Goal: Information Seeking & Learning: Find specific fact

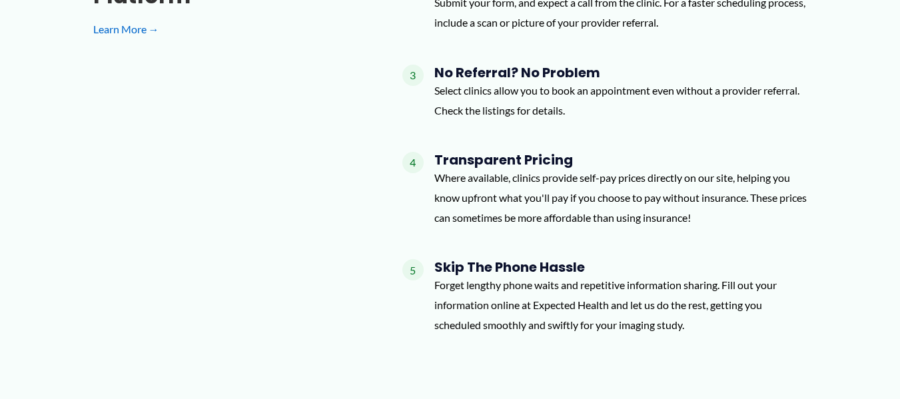
scroll to position [1318, 0]
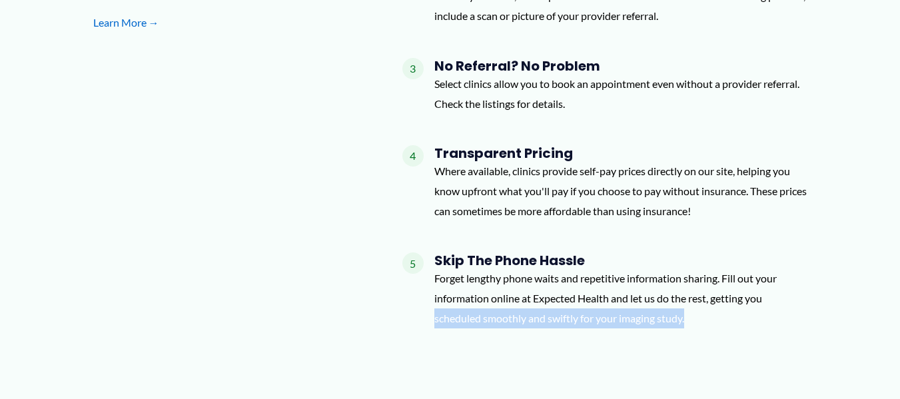
drag, startPoint x: 891, startPoint y: 297, endPoint x: 891, endPoint y: 310, distance: 13.3
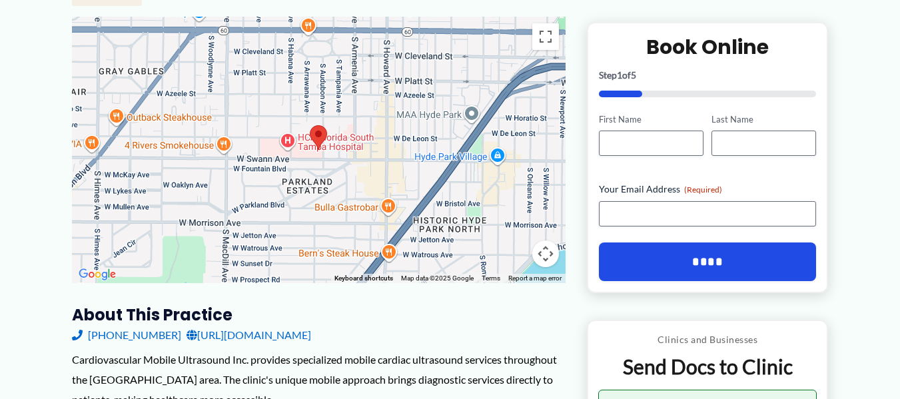
scroll to position [0, 0]
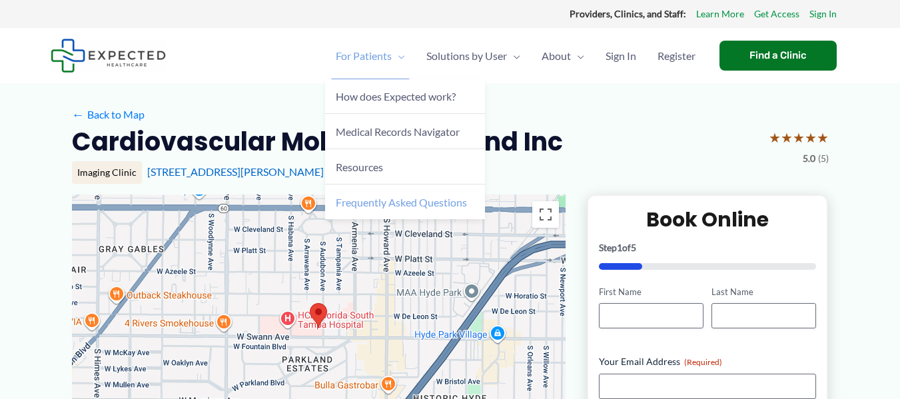
click at [442, 194] on link "Frequently Asked Questions" at bounding box center [405, 202] width 160 height 35
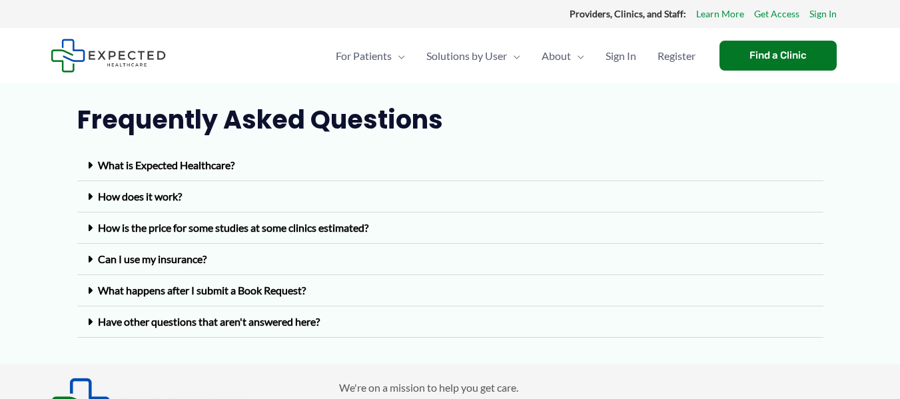
click at [416, 223] on div "How is the price for some studies at some clinics estimated?" at bounding box center [450, 227] width 746 height 31
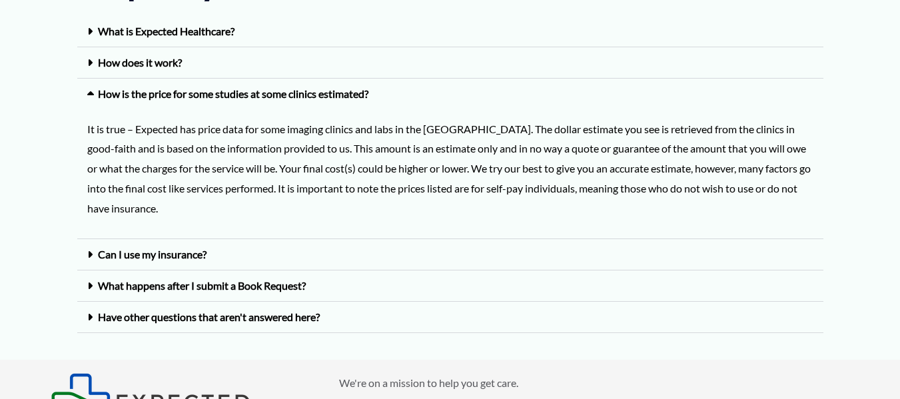
scroll to position [137, 0]
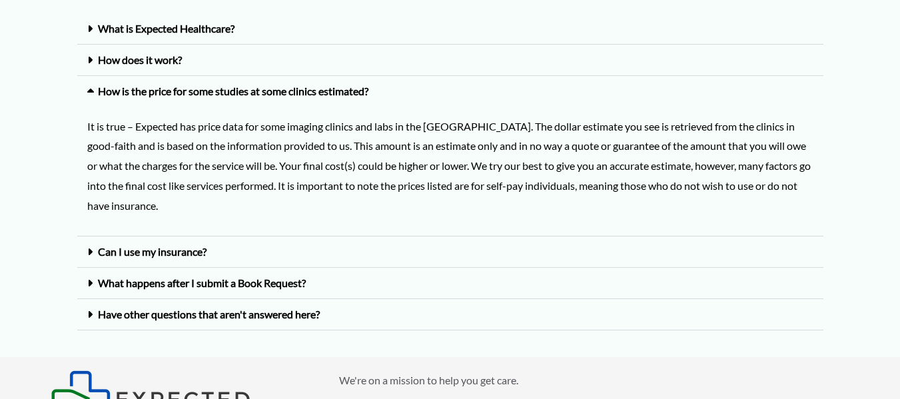
click at [731, 250] on div "Can I use my insurance?" at bounding box center [450, 251] width 746 height 31
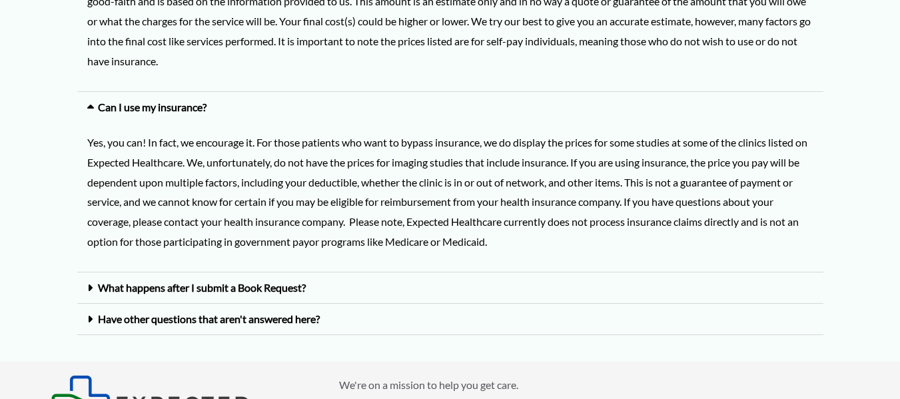
scroll to position [284, 0]
